Goal: Information Seeking & Learning: Learn about a topic

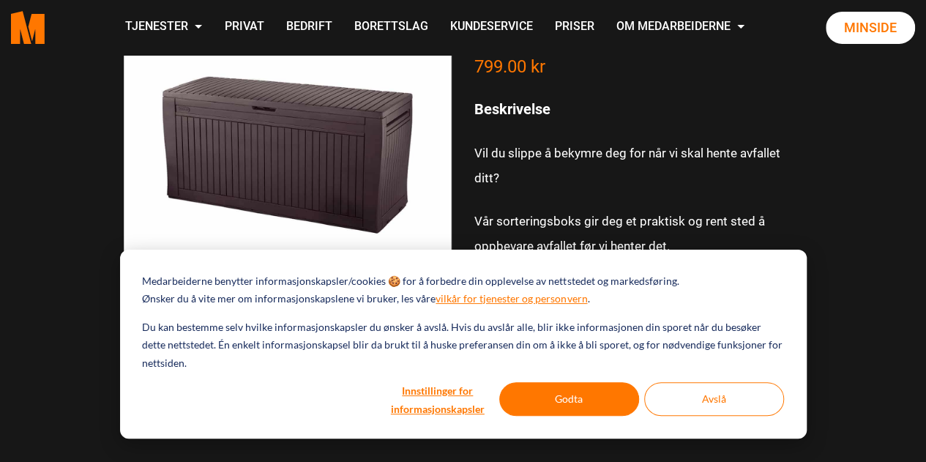
scroll to position [426, 0]
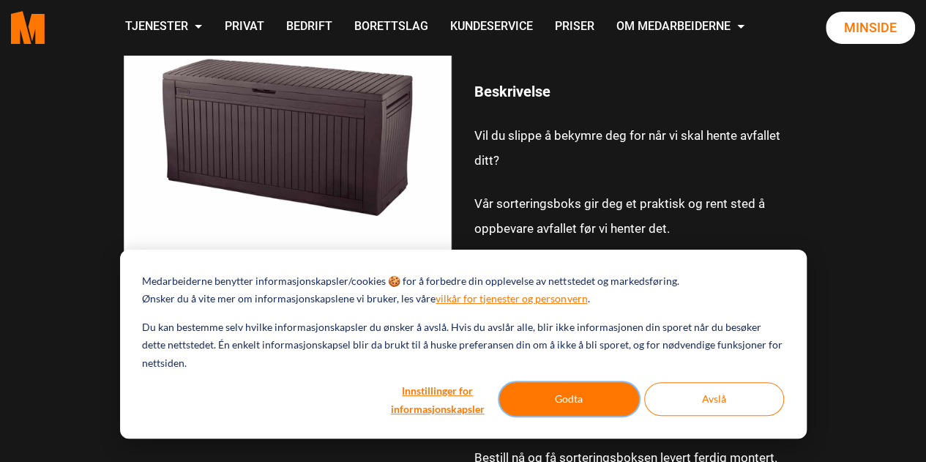
click at [574, 397] on button "Godta" at bounding box center [569, 399] width 140 height 34
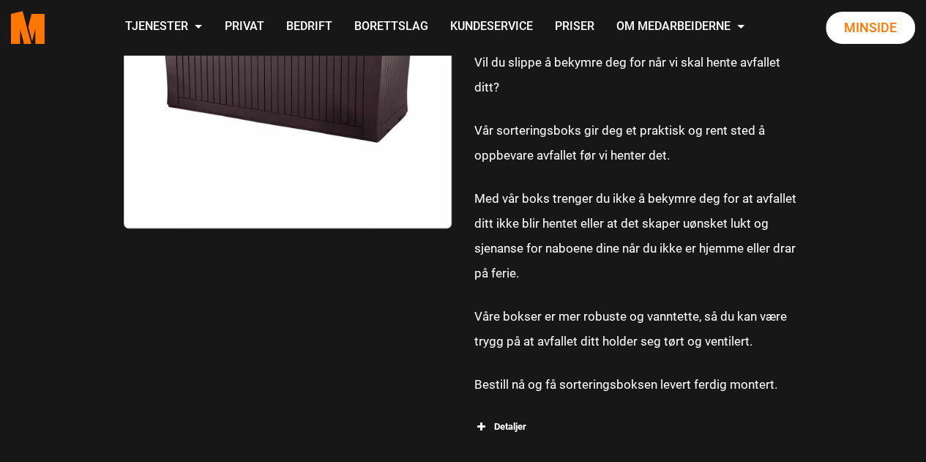
scroll to position [0, 0]
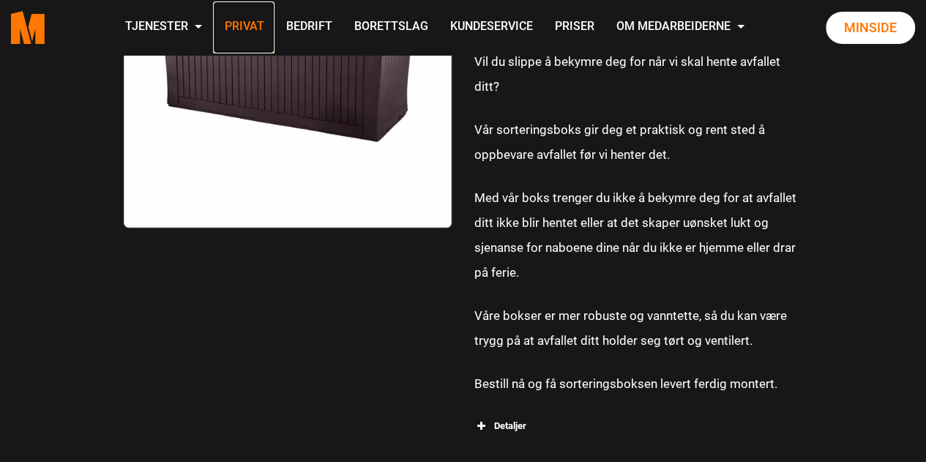
click at [258, 24] on link "Privat" at bounding box center [243, 27] width 61 height 52
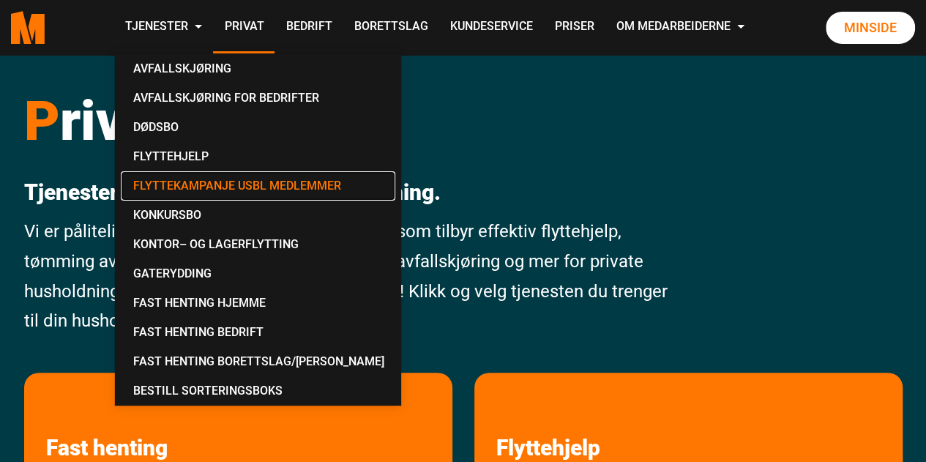
click at [189, 190] on link "Flyttekampanje USBL medlemmer" at bounding box center [258, 185] width 275 height 29
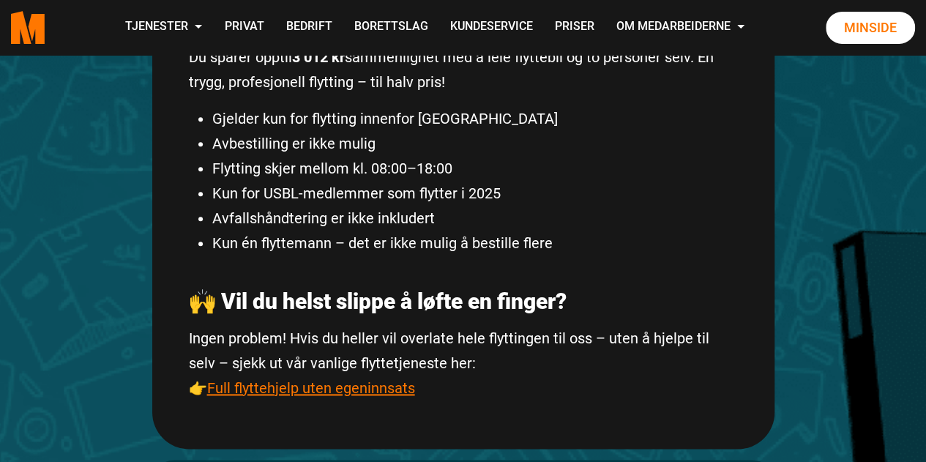
scroll to position [775, 0]
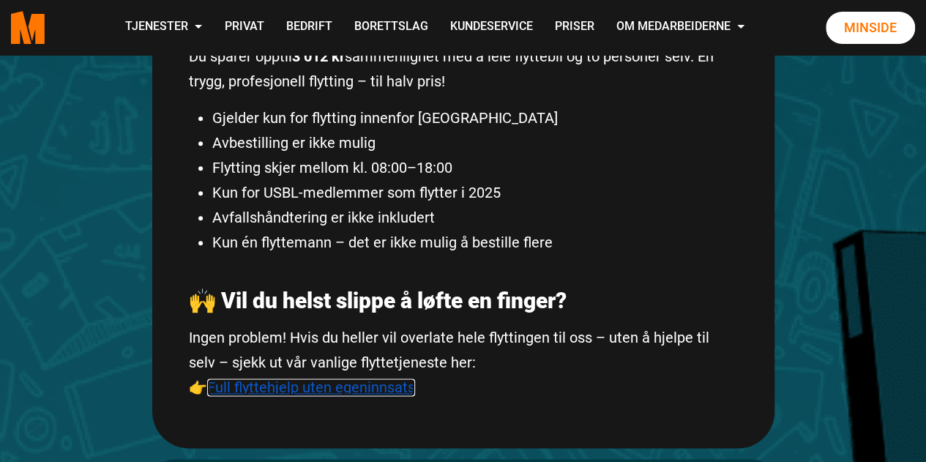
click at [365, 389] on link "Full flyttehjelp uten egeninnsats" at bounding box center [311, 387] width 208 height 18
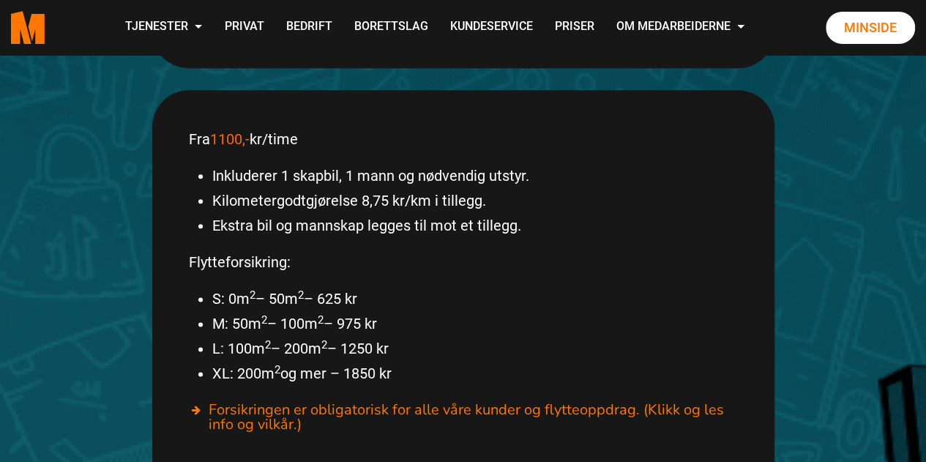
scroll to position [757, 0]
